Goal: Use online tool/utility: Use online tool/utility

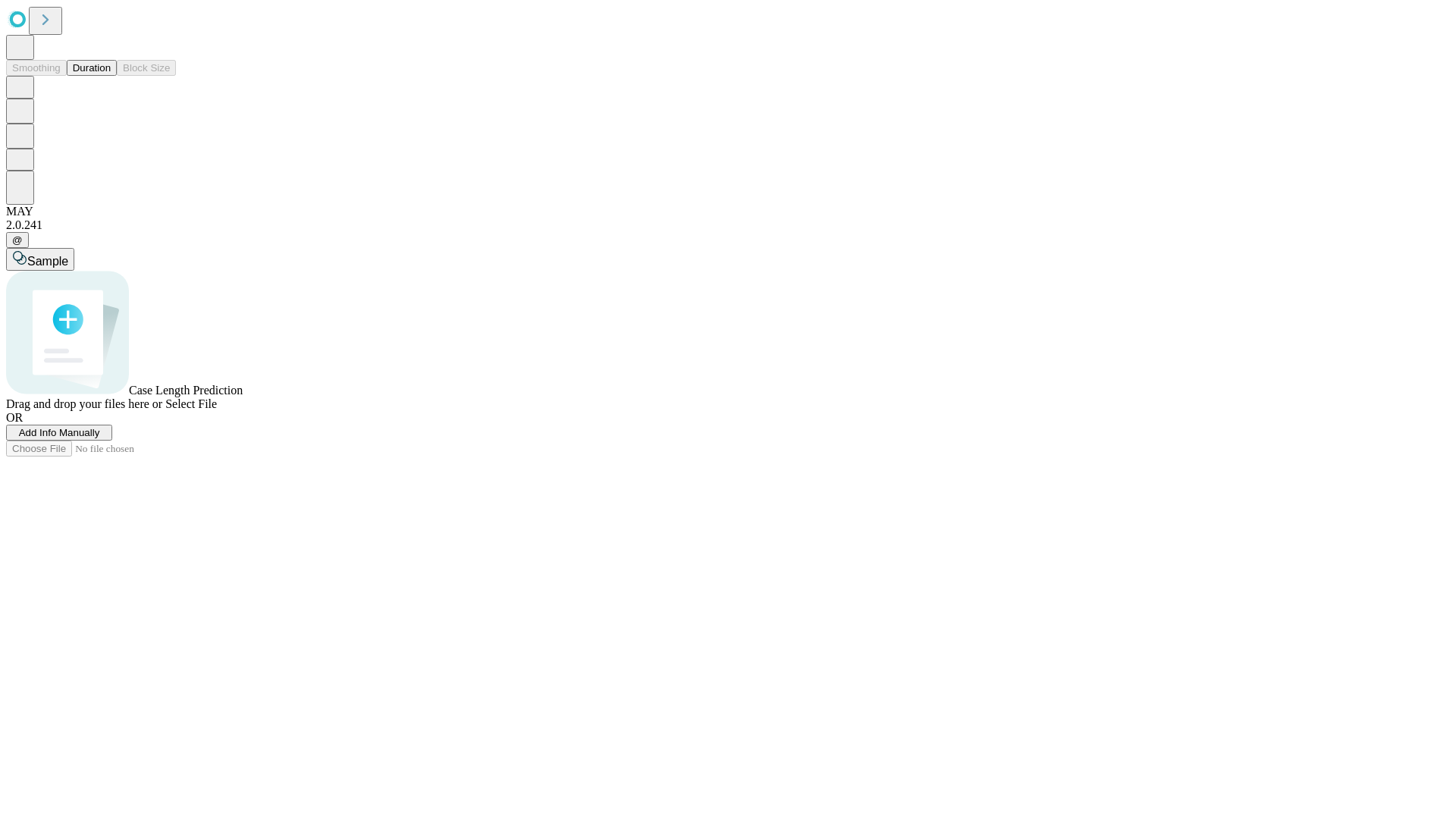
click at [111, 76] on button "Duration" at bounding box center [91, 68] width 50 height 16
click at [100, 439] on span "Add Info Manually" at bounding box center [59, 432] width 81 height 11
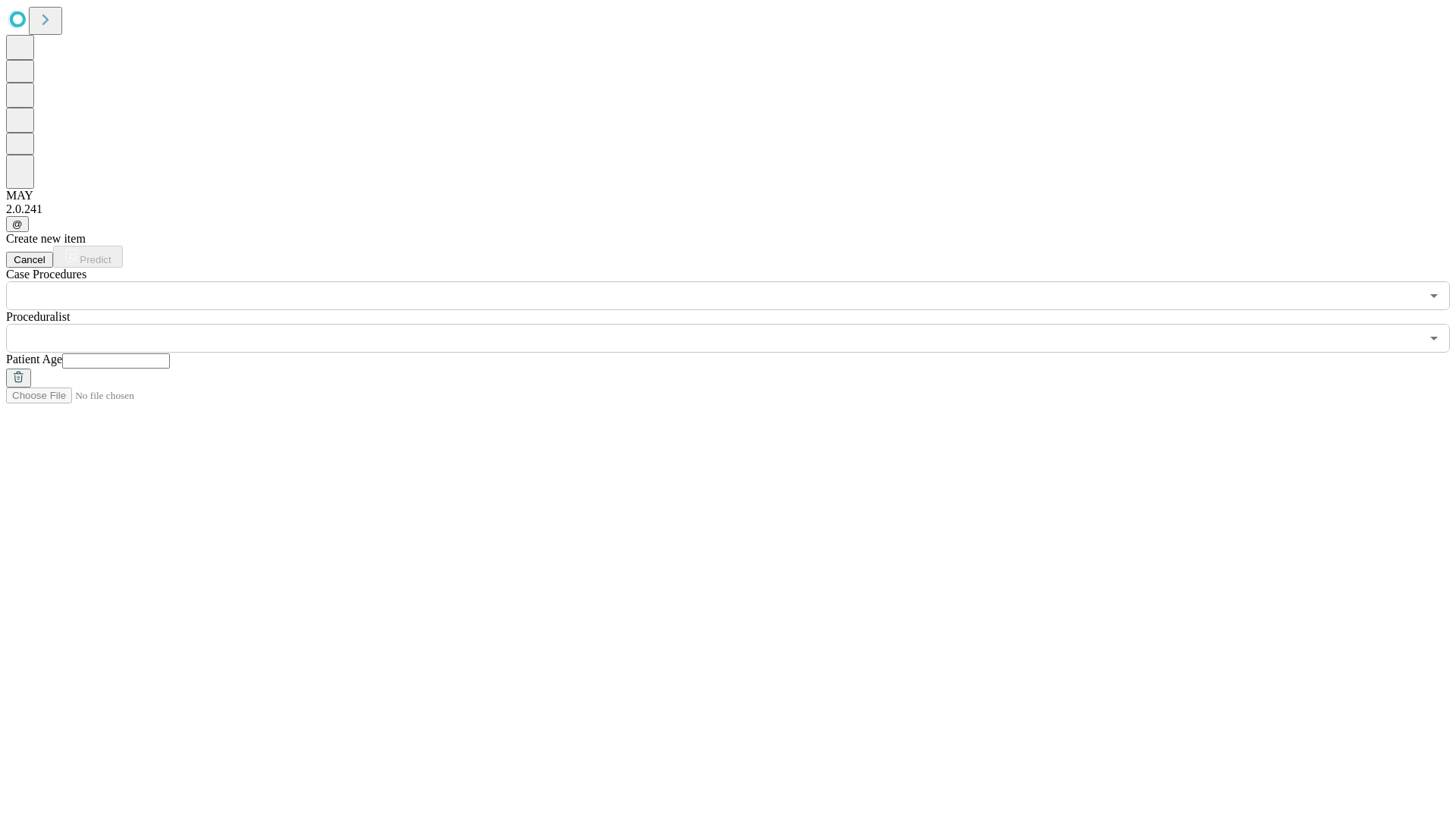
click at [170, 353] on input "text" at bounding box center [116, 360] width 108 height 15
type input "***"
click at [739, 324] on input "text" at bounding box center [714, 338] width 1415 height 28
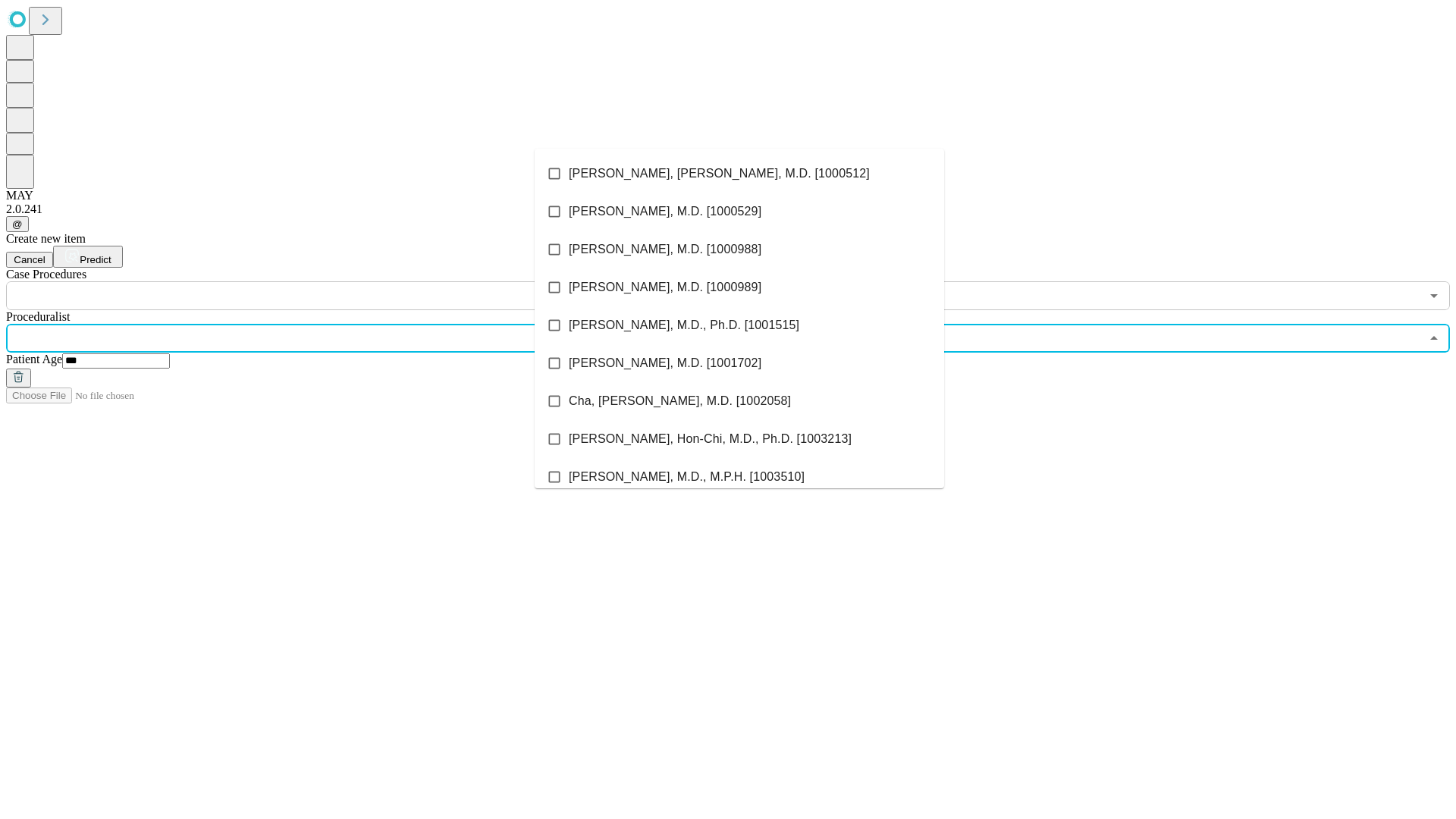
click at [740, 174] on li "[PERSON_NAME], [PERSON_NAME], M.D. [1000512]" at bounding box center [740, 174] width 409 height 38
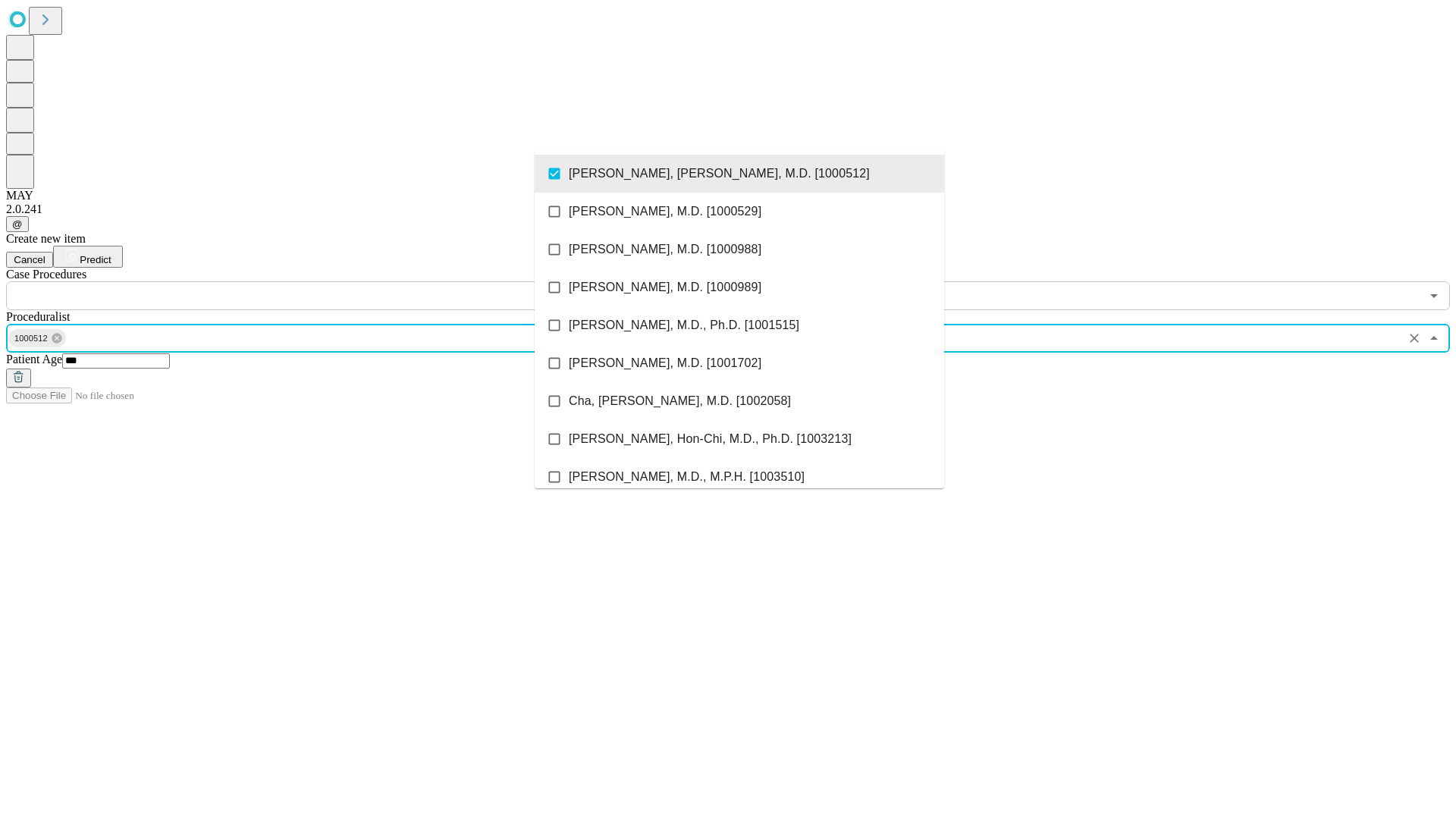
click at [319, 281] on input "text" at bounding box center [714, 296] width 1415 height 28
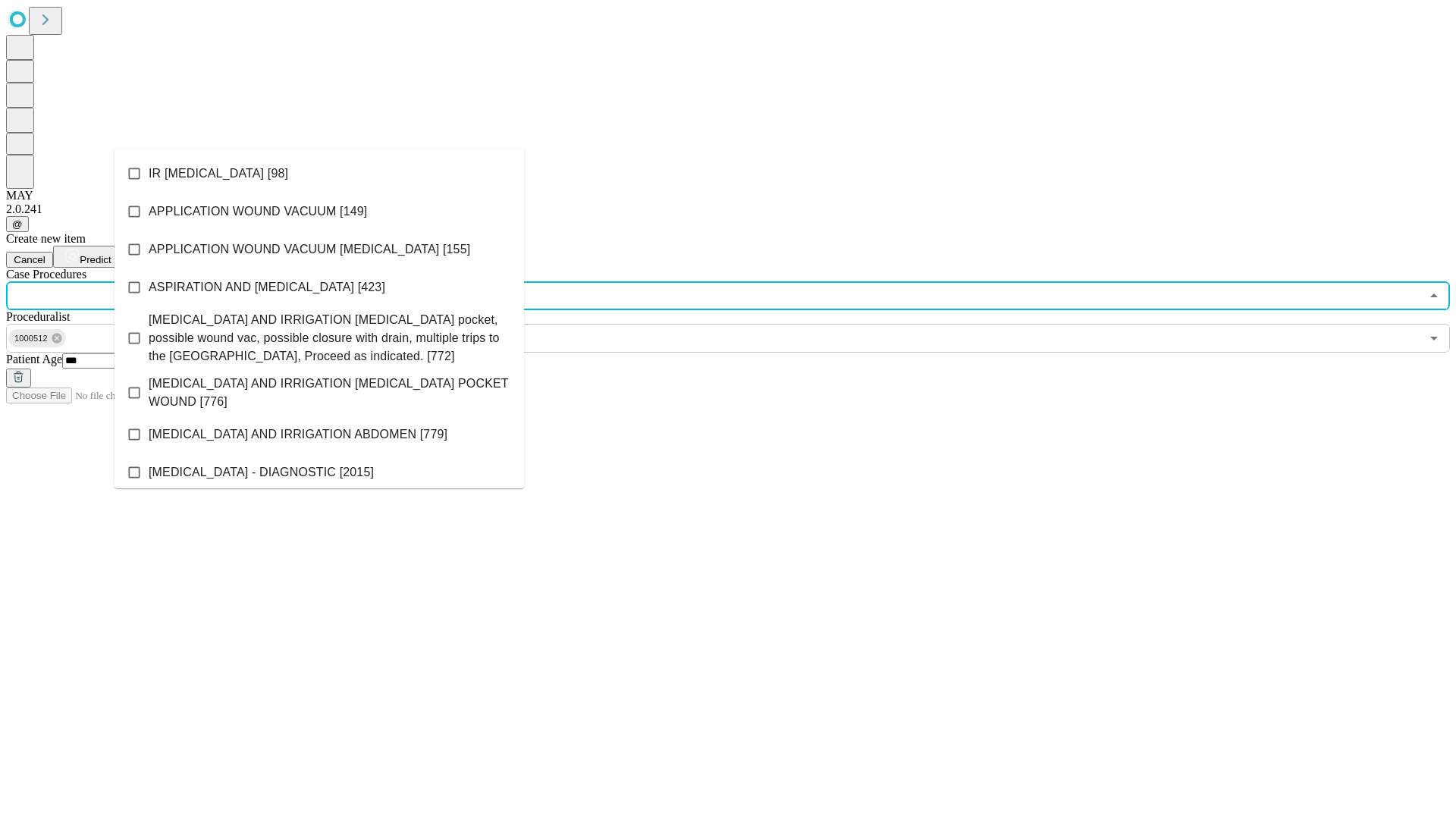
click at [319, 174] on li "IR [MEDICAL_DATA] [98]" at bounding box center [319, 174] width 409 height 38
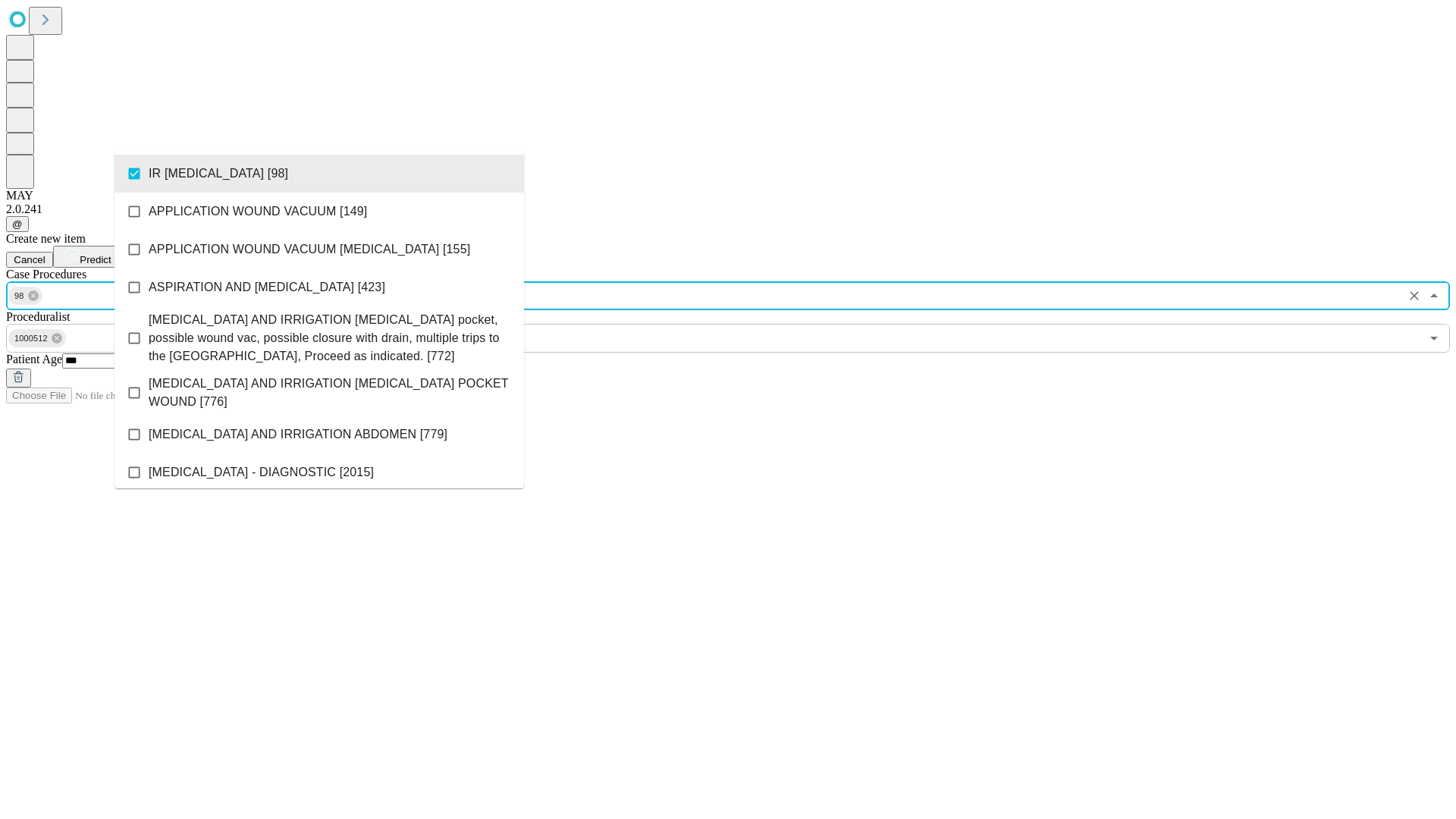
click at [111, 254] on span "Predict" at bounding box center [95, 259] width 31 height 11
